Goal: Task Accomplishment & Management: Use online tool/utility

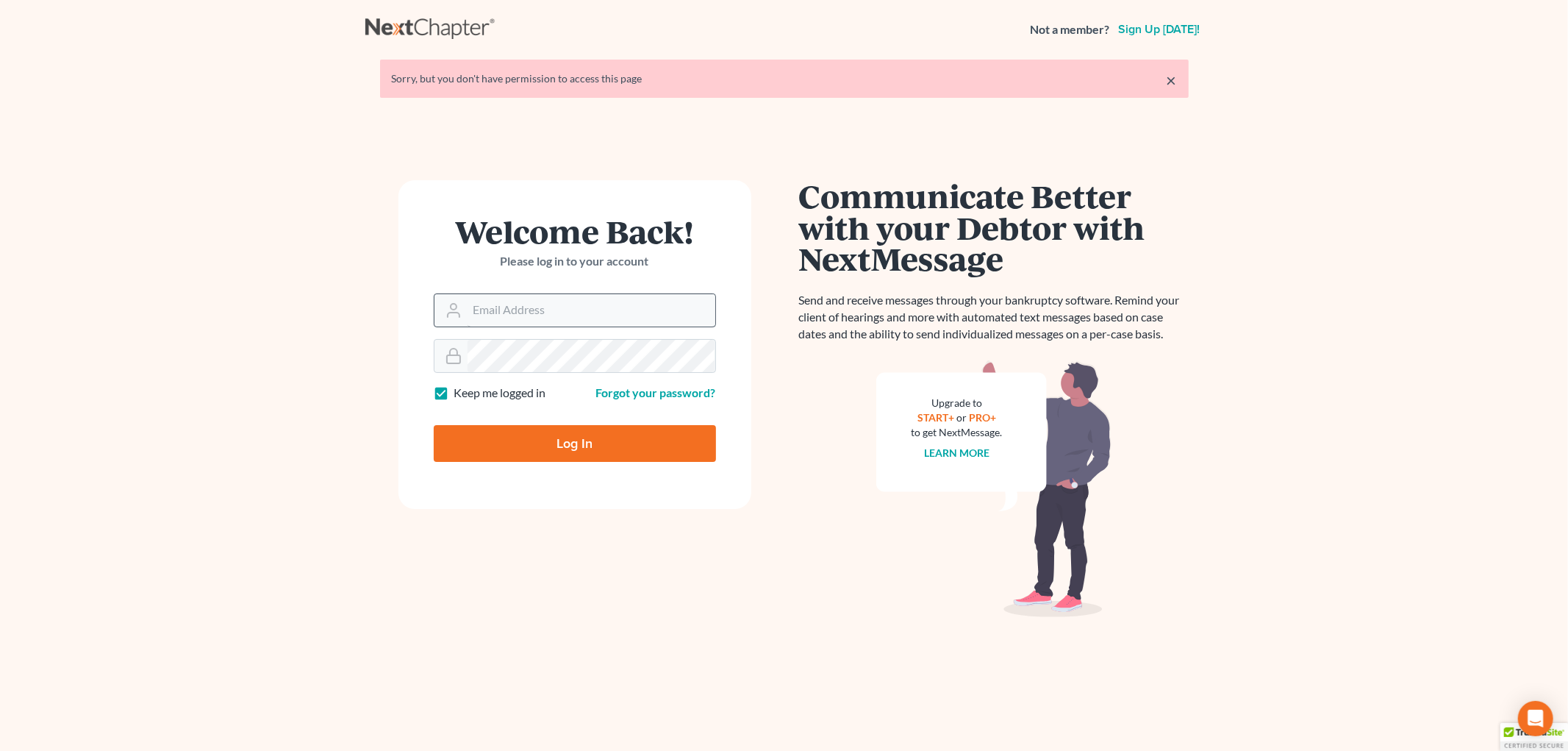
drag, startPoint x: 560, startPoint y: 285, endPoint x: 564, endPoint y: 306, distance: 21.4
click at [560, 285] on div "Welcome Back! Please log in to your account" at bounding box center [575, 255] width 282 height 78
click at [564, 309] on input "Email Address" at bounding box center [591, 310] width 247 height 33
click at [593, 323] on input "Email Address" at bounding box center [591, 310] width 247 height 33
type input "[PERSON_NAME][EMAIL_ADDRESS][DOMAIN_NAME]"
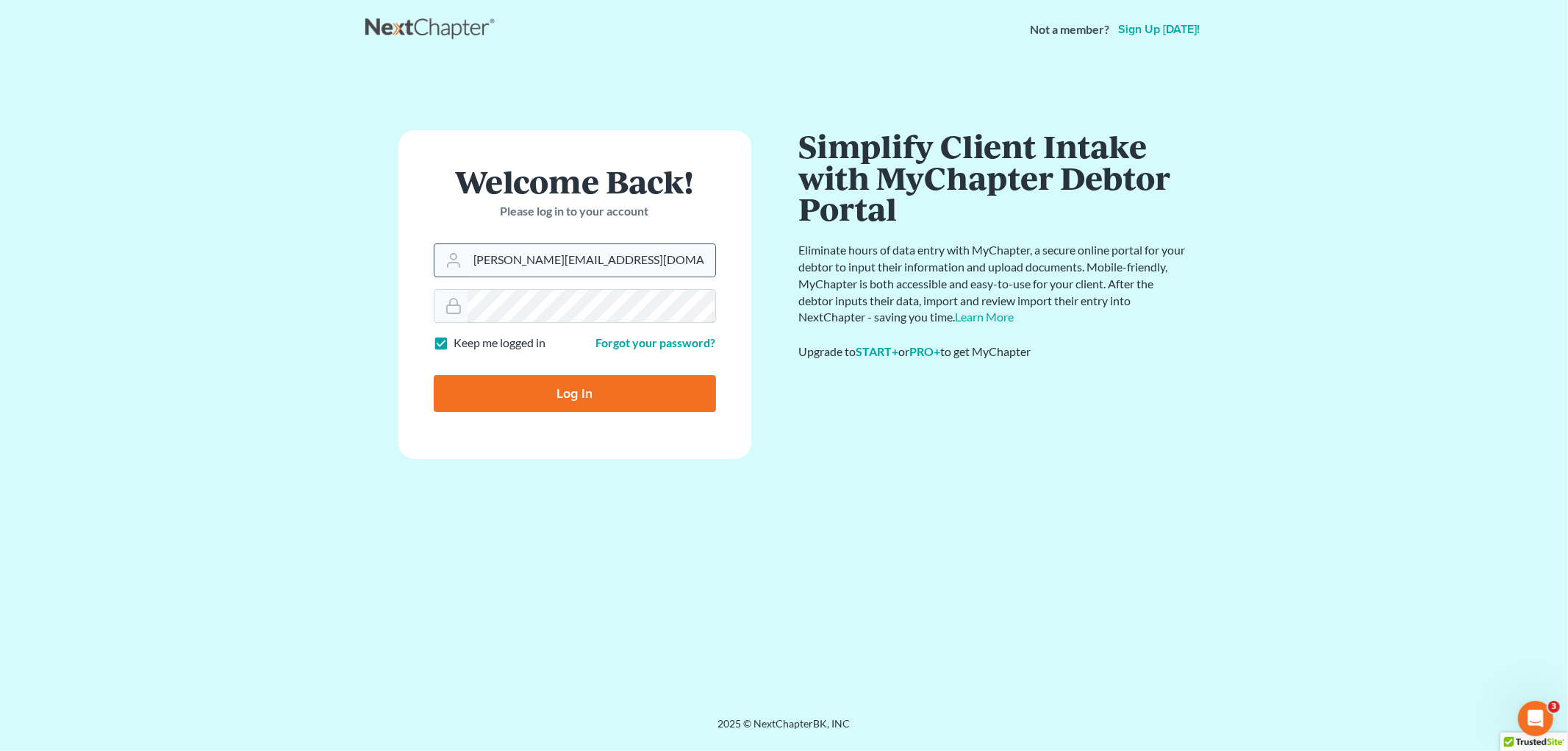
click at [434, 375] on input "Log In" at bounding box center [575, 393] width 282 height 37
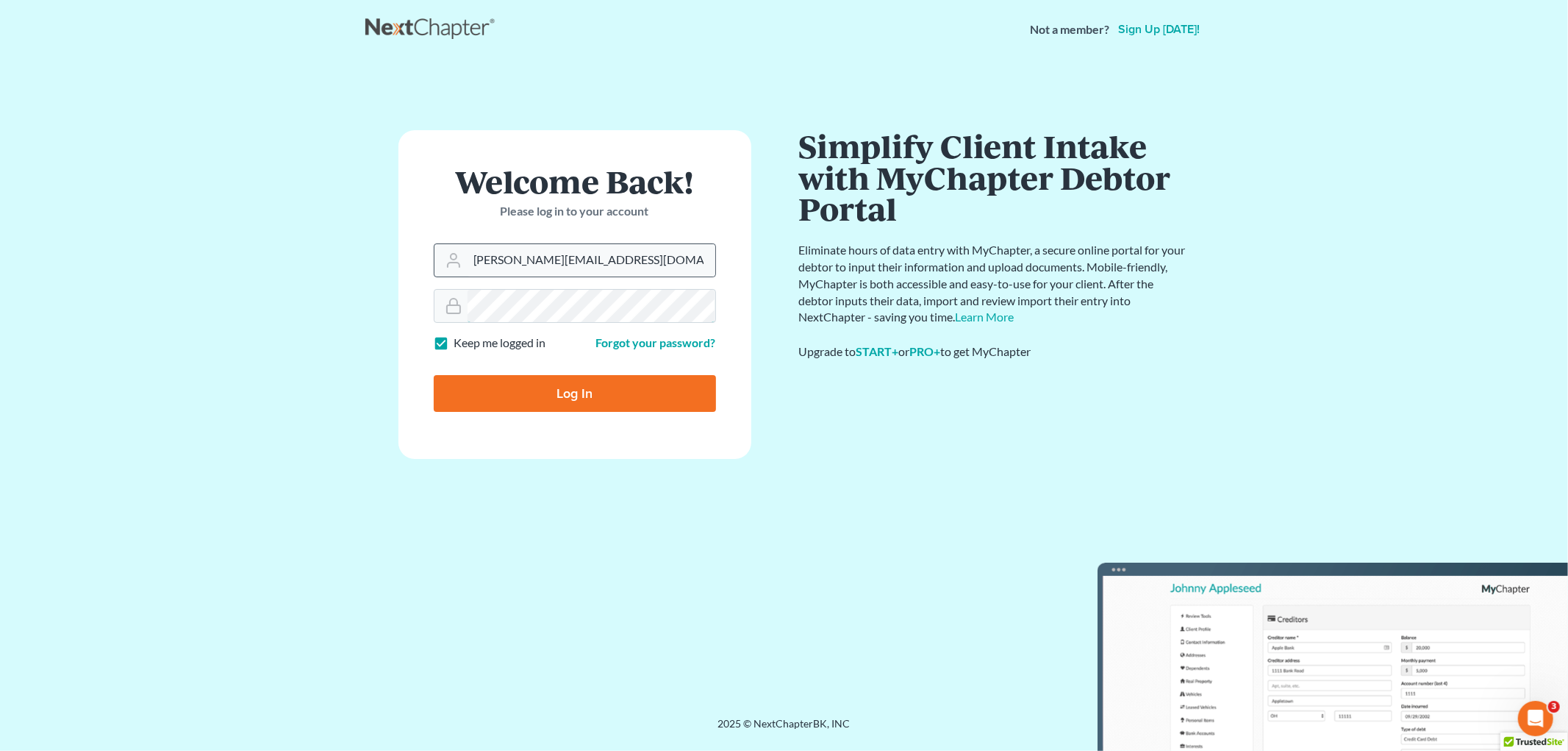
type input "Thinking..."
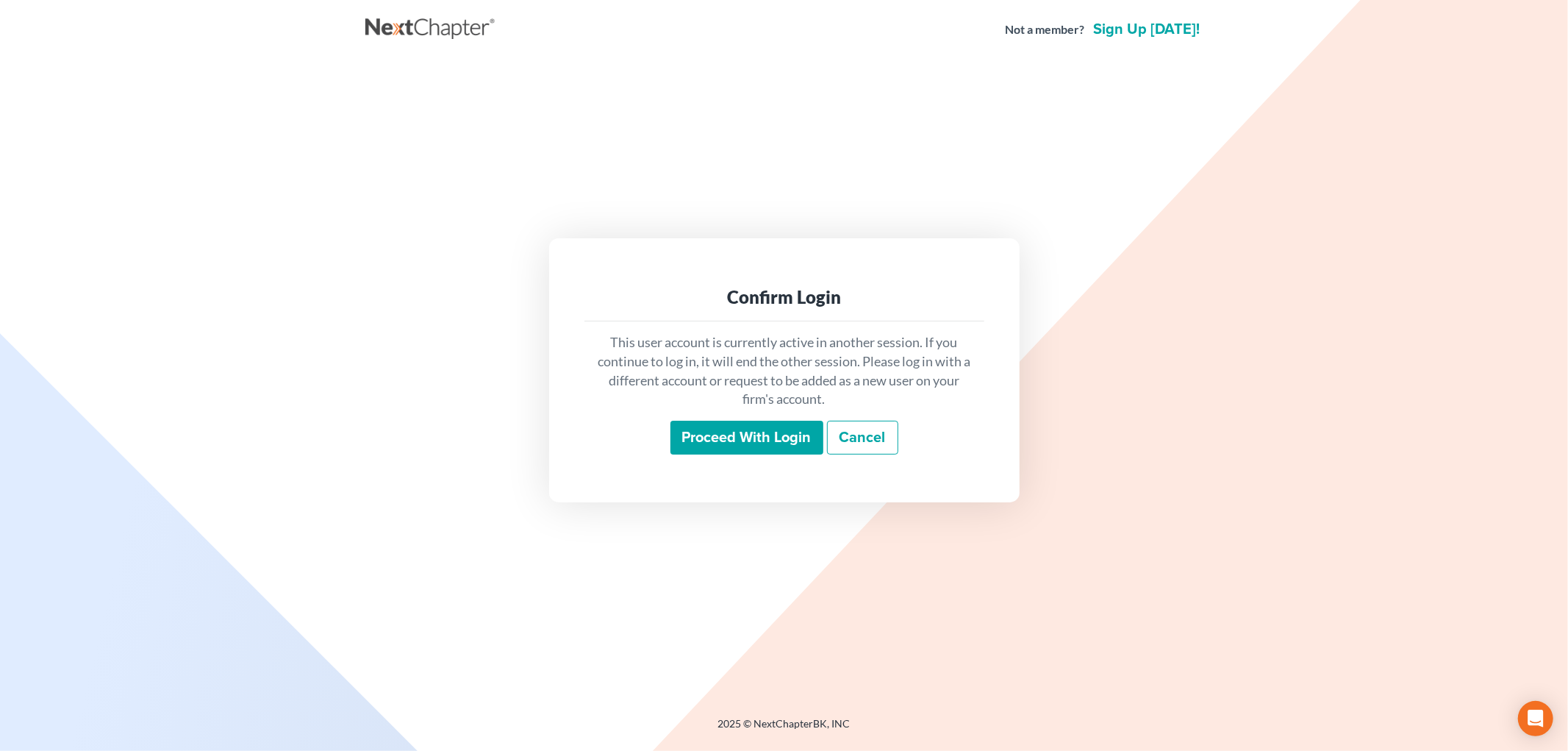
click at [785, 435] on input "Proceed with login" at bounding box center [747, 438] width 153 height 34
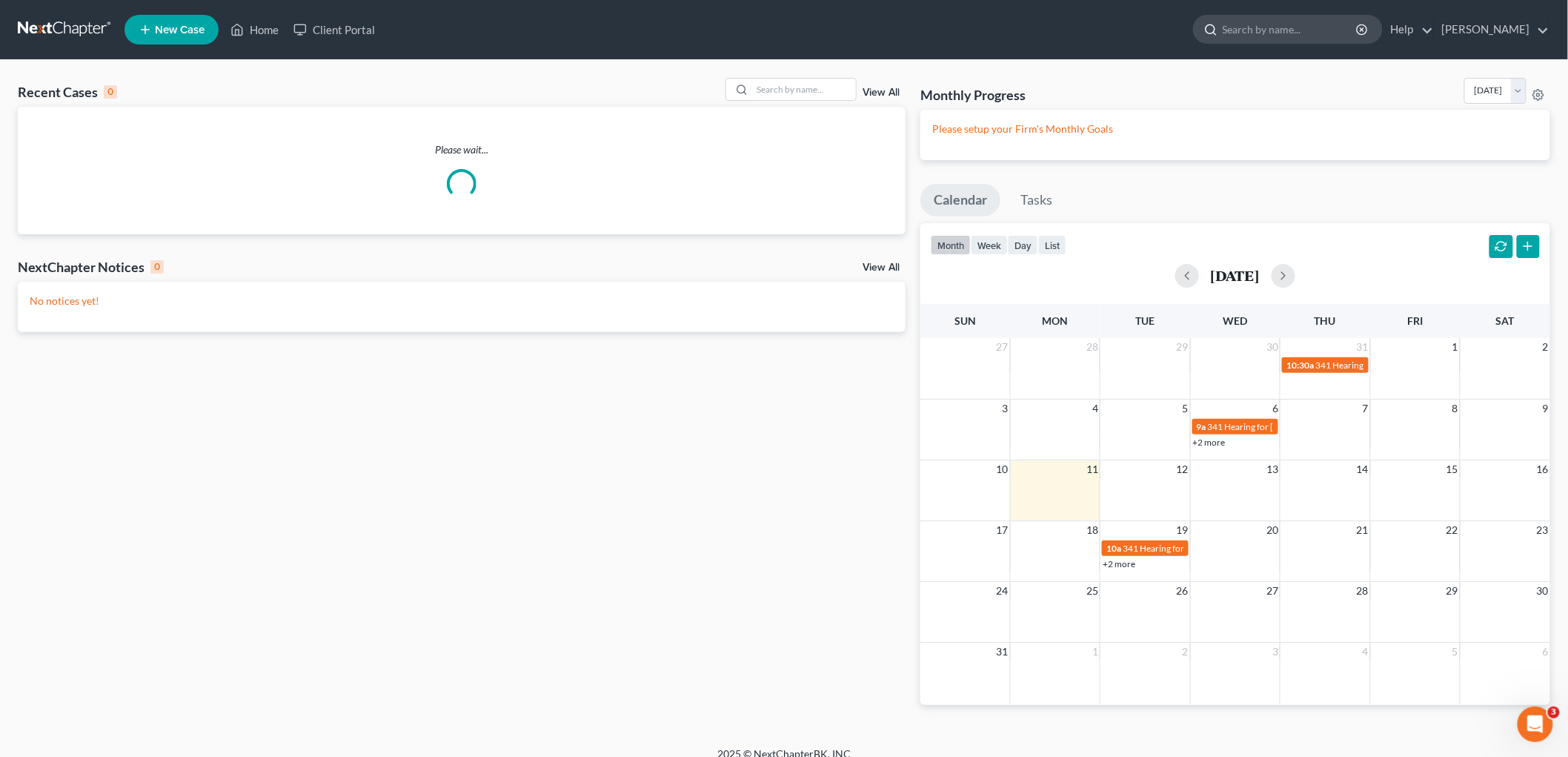
click at [1336, 34] on input "search" at bounding box center [1290, 29] width 135 height 28
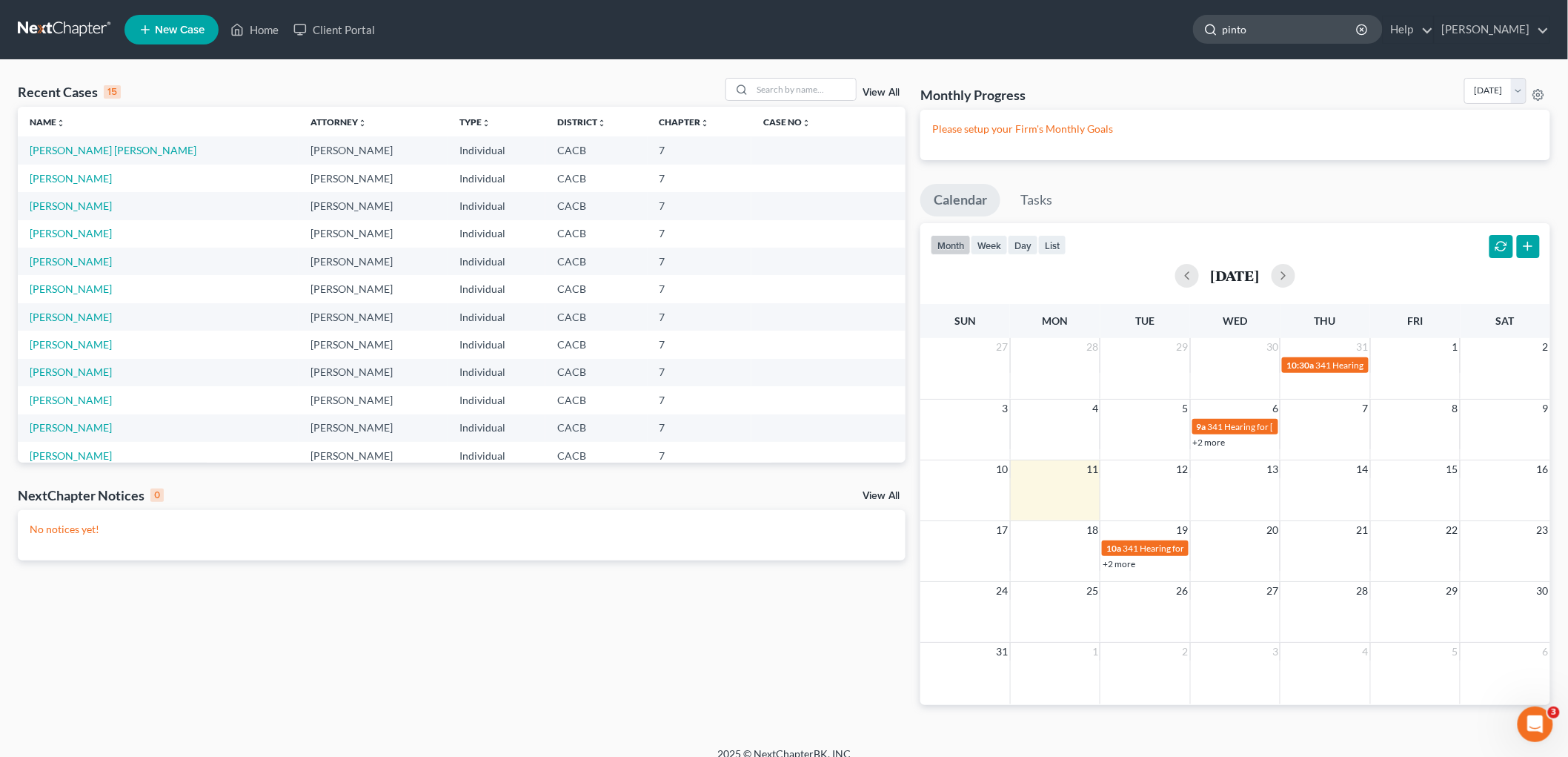
type input "pintos"
